Goal: Book appointment/travel/reservation

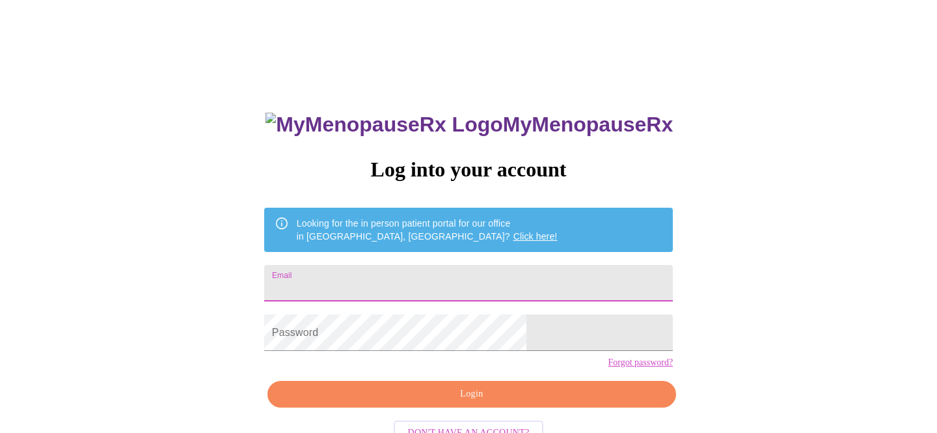
click at [388, 278] on input "Email" at bounding box center [468, 283] width 409 height 36
type input "[EMAIL_ADDRESS][DOMAIN_NAME]"
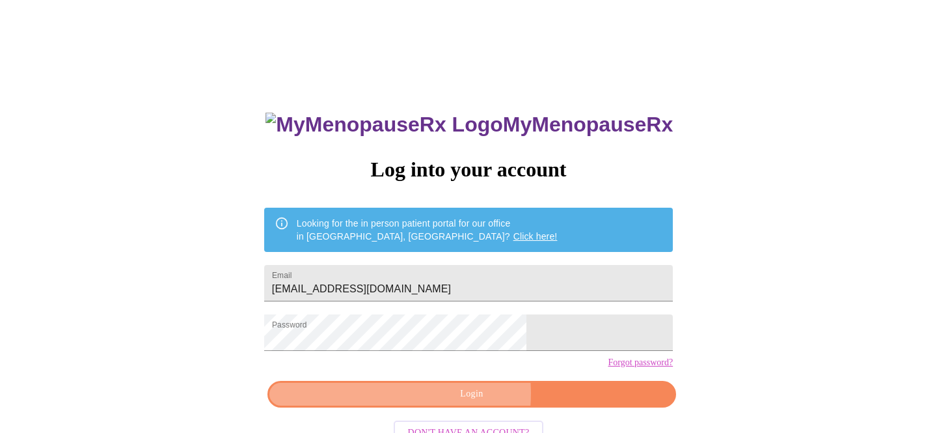
click at [446, 402] on span "Login" at bounding box center [471, 394] width 379 height 16
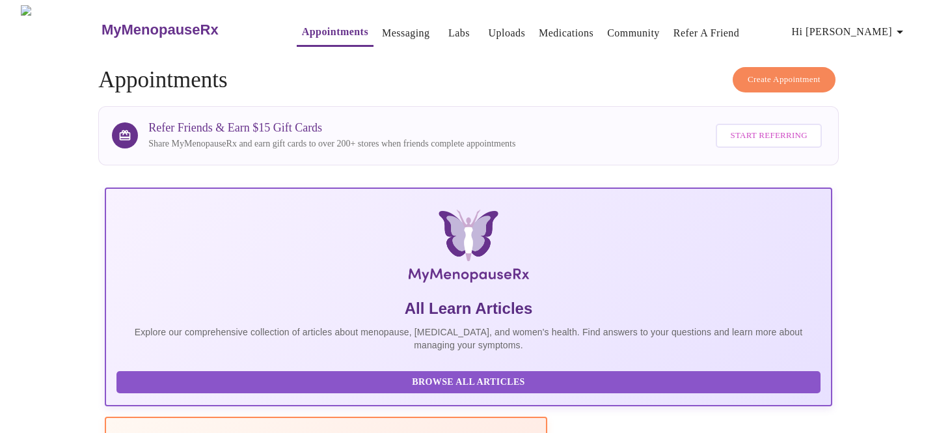
click at [304, 27] on link "Appointments" at bounding box center [335, 32] width 66 height 18
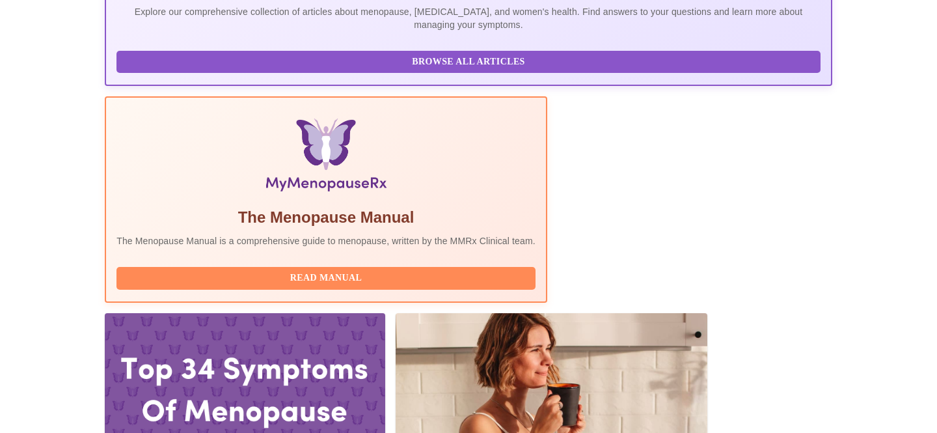
scroll to position [349, 0]
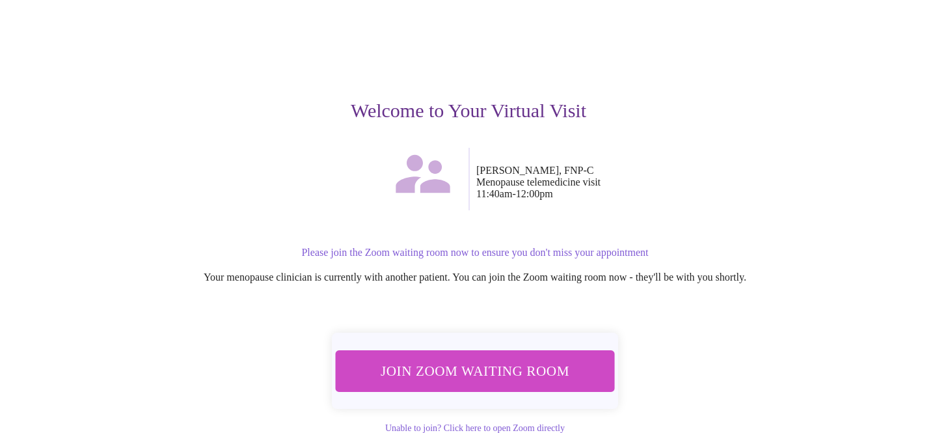
scroll to position [74, 0]
click at [528, 372] on span "Join Zoom Waiting Room" at bounding box center [475, 371] width 245 height 24
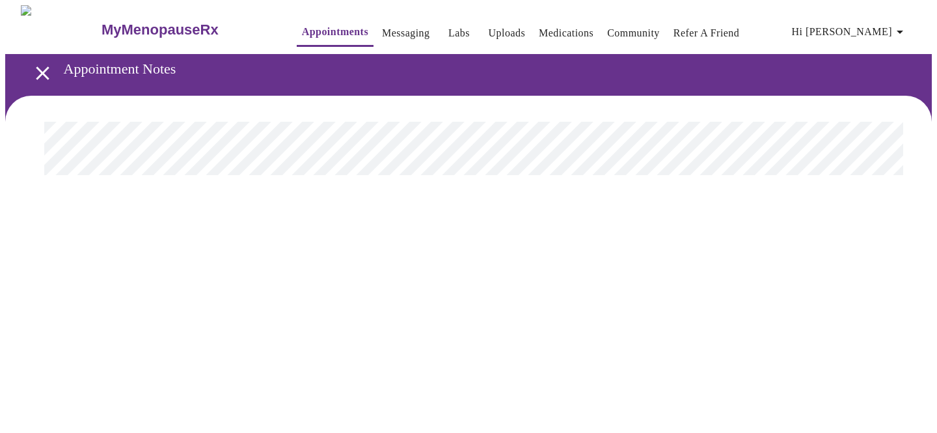
scroll to position [0, 0]
